Goal: Information Seeking & Learning: Learn about a topic

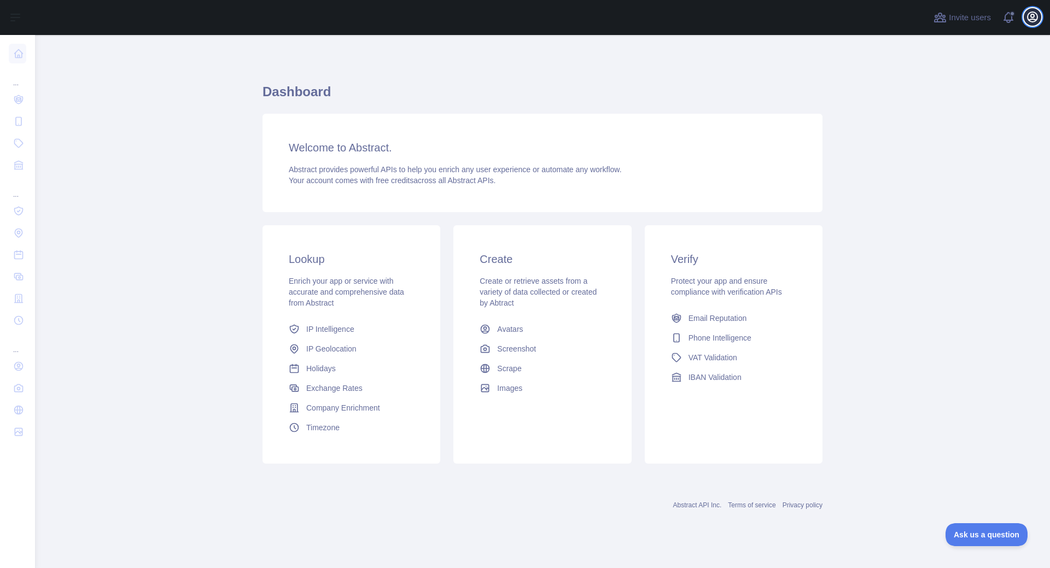
click at [1030, 14] on icon "button" at bounding box center [1033, 17] width 10 height 10
click at [1033, 21] on icon "button" at bounding box center [1032, 16] width 13 height 13
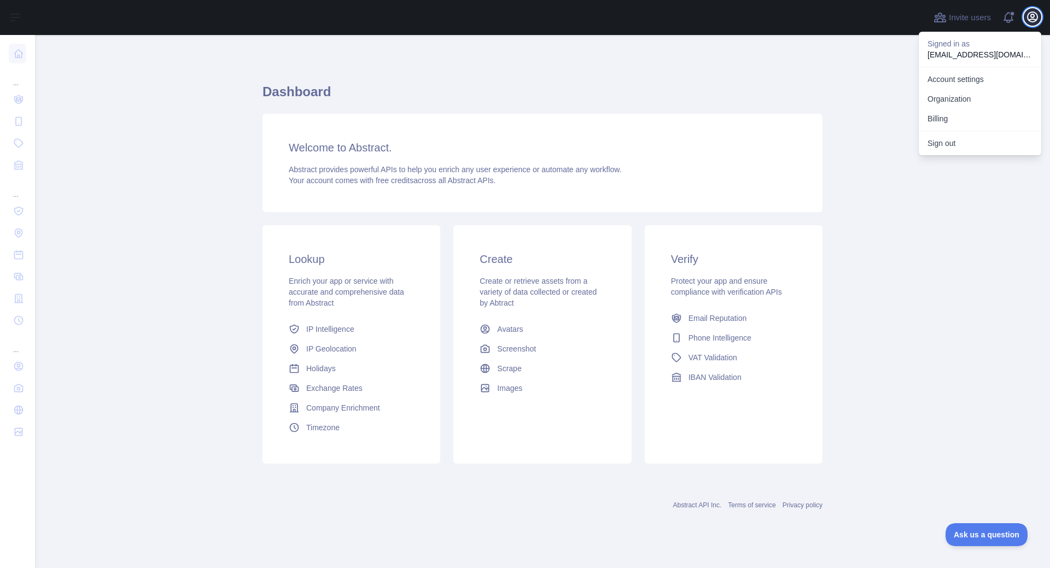
click at [1033, 21] on icon "button" at bounding box center [1032, 16] width 13 height 13
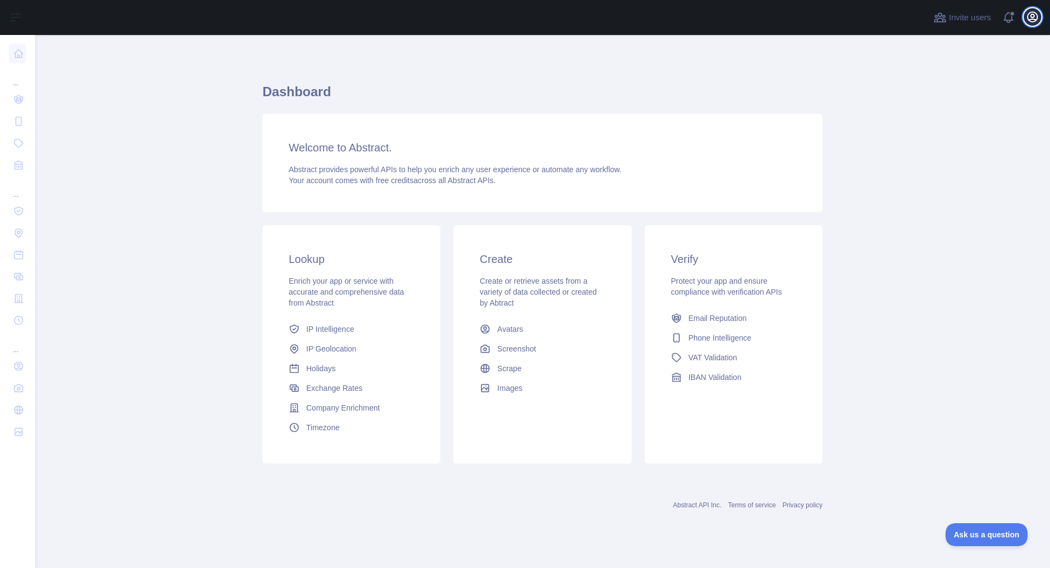
click at [1026, 13] on icon "button" at bounding box center [1032, 16] width 13 height 13
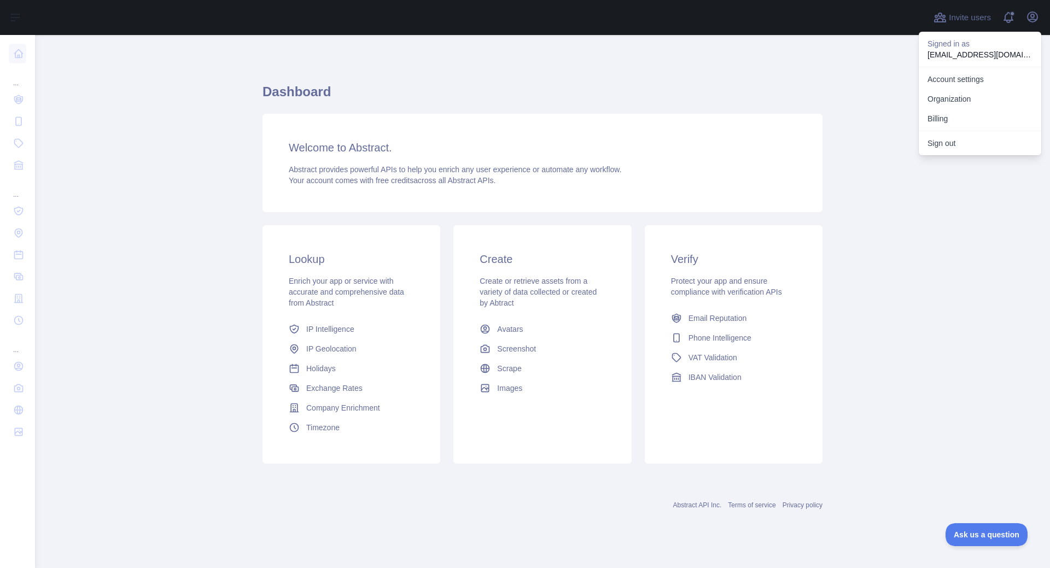
click at [961, 45] on p "Signed in as" at bounding box center [980, 43] width 105 height 11
click at [881, 55] on main "Dashboard Welcome to Abstract. Abstract provides powerful APIs to help you enri…" at bounding box center [542, 301] width 1015 height 533
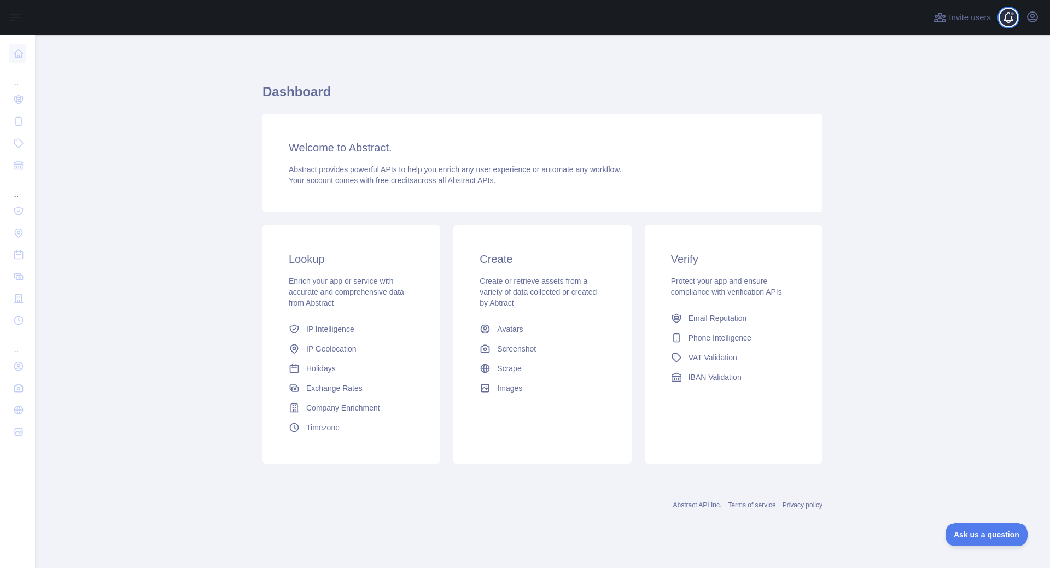
click at [1007, 14] on span at bounding box center [1013, 17] width 22 height 35
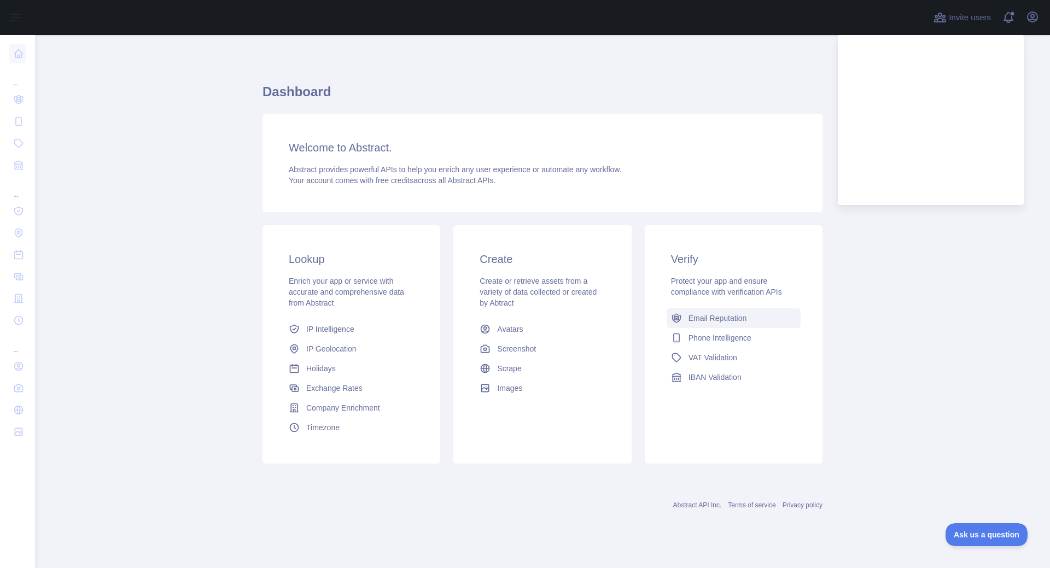
click at [692, 324] on link "Email Reputation" at bounding box center [734, 319] width 134 height 20
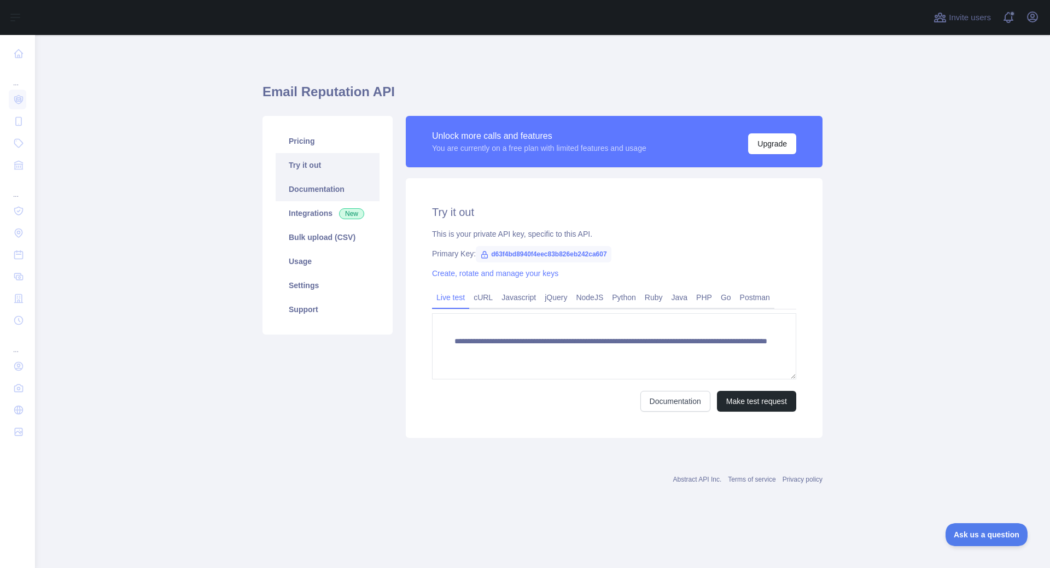
click at [323, 190] on link "Documentation" at bounding box center [328, 189] width 104 height 24
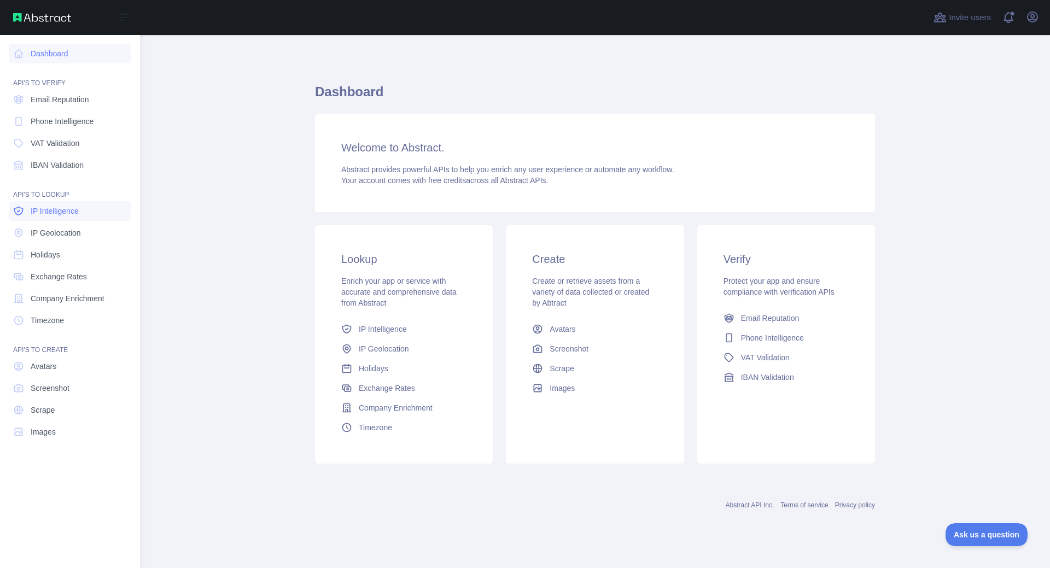
click at [44, 213] on span "IP Intelligence" at bounding box center [55, 211] width 48 height 11
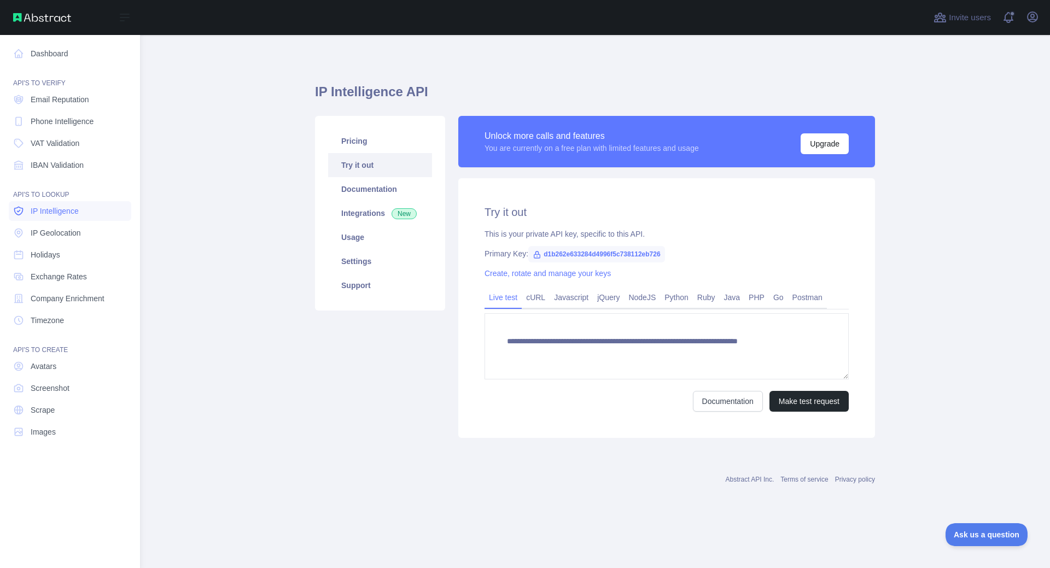
type textarea "**********"
click at [46, 236] on span "IP Geolocation" at bounding box center [56, 233] width 50 height 11
click at [39, 260] on link "Holidays" at bounding box center [70, 255] width 123 height 20
click at [39, 298] on span "Company Enrichment" at bounding box center [68, 298] width 74 height 11
click at [38, 322] on span "Timezone" at bounding box center [47, 320] width 33 height 11
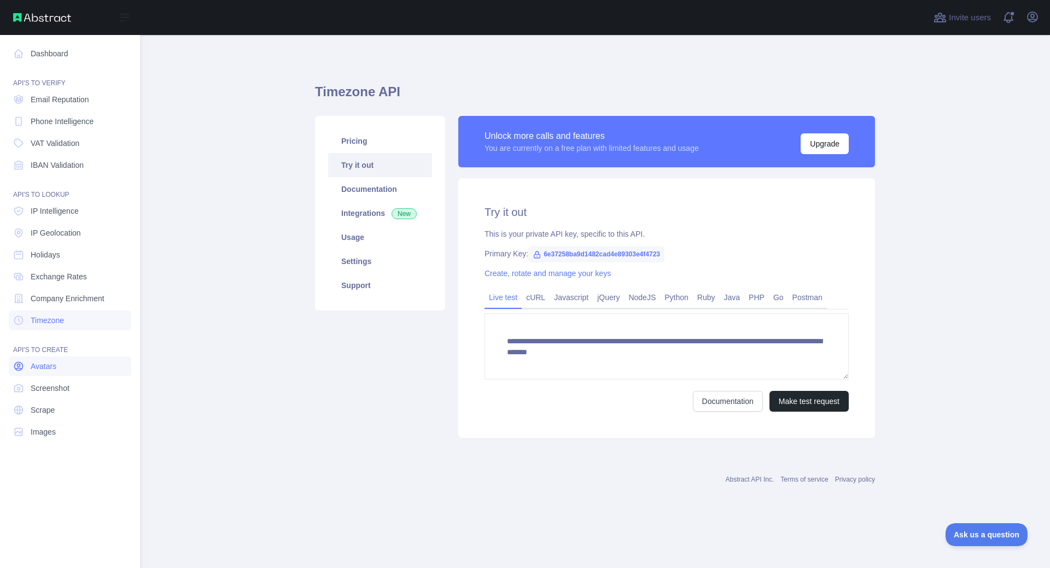
click at [37, 364] on span "Avatars" at bounding box center [44, 366] width 26 height 11
click at [39, 398] on nav "Dashboard API'S TO VERIFY Email Reputation Phone Intelligence VAT Validation IB…" at bounding box center [70, 293] width 123 height 516
click at [38, 421] on nav "Dashboard API'S TO VERIFY Email Reputation Phone Intelligence VAT Validation IB…" at bounding box center [70, 293] width 123 height 516
click at [52, 98] on span "Email Reputation" at bounding box center [60, 99] width 59 height 11
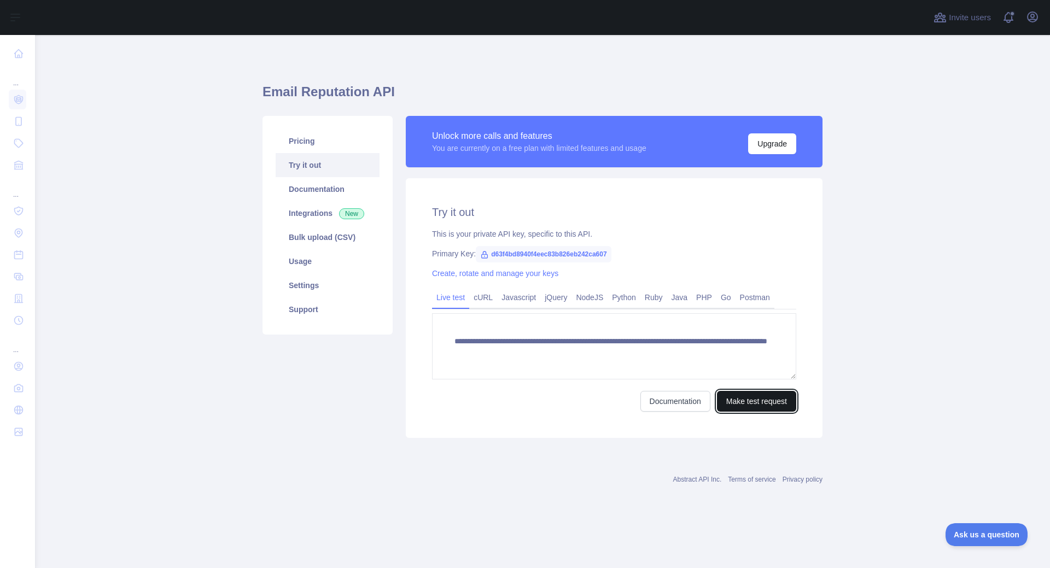
click at [766, 403] on button "Make test request" at bounding box center [756, 401] width 79 height 21
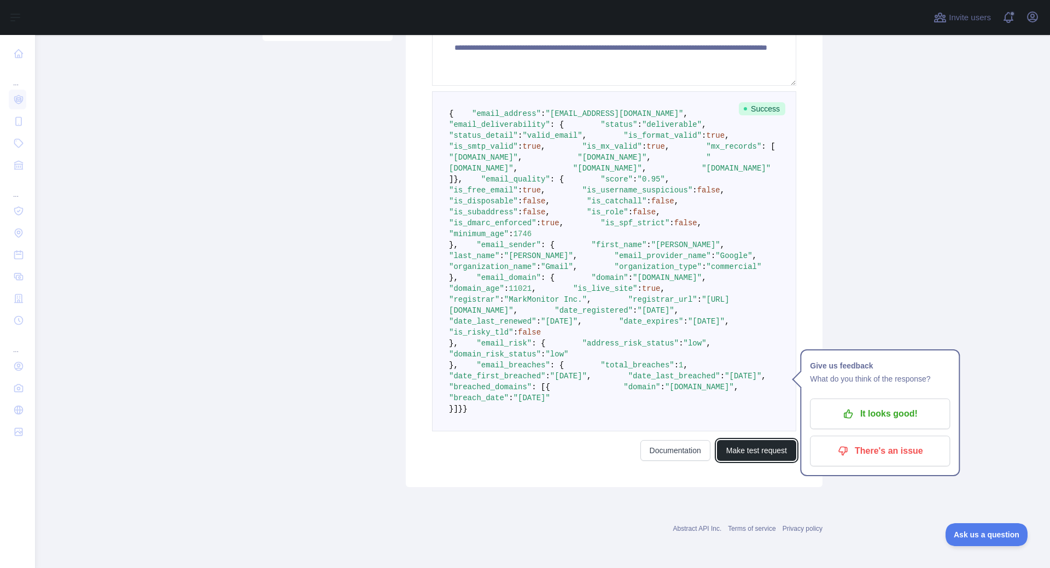
scroll to position [665, 0]
